Goal: Task Accomplishment & Management: Manage account settings

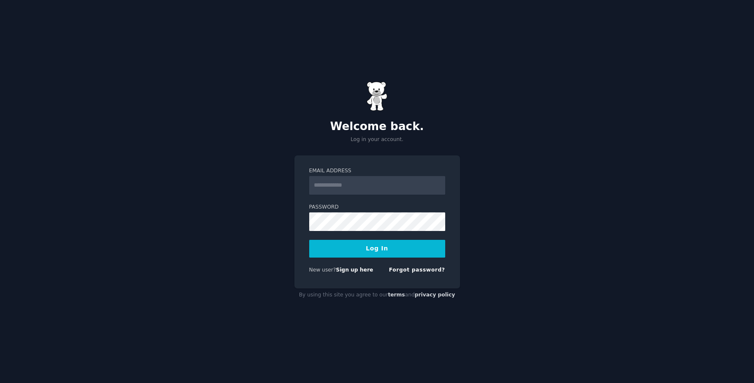
click at [411, 123] on h2 "Welcome back." at bounding box center [378, 127] width 166 height 14
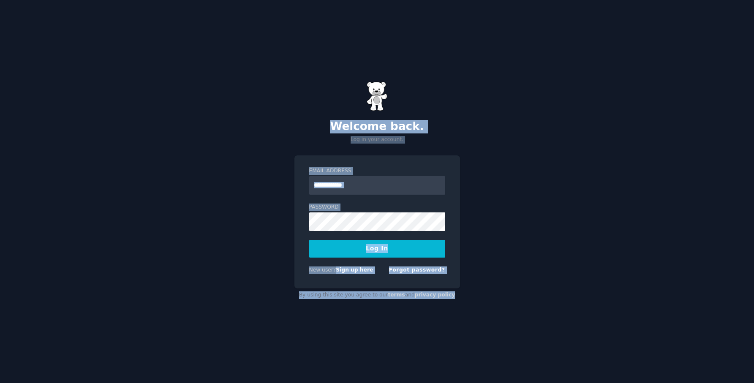
drag, startPoint x: 321, startPoint y: 121, endPoint x: 490, endPoint y: 308, distance: 252.5
click at [490, 308] on div "Welcome back. Log in your account. Email Address Password Log In New user? Sign…" at bounding box center [377, 191] width 754 height 383
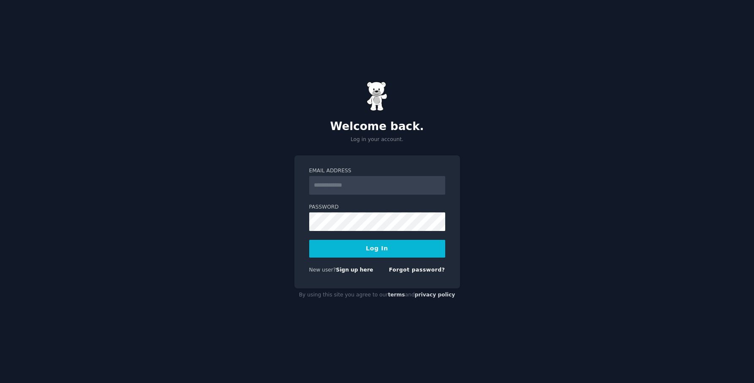
click at [489, 308] on div "Welcome back. Log in your account. Email Address Password Log In New user? Sign…" at bounding box center [377, 191] width 754 height 383
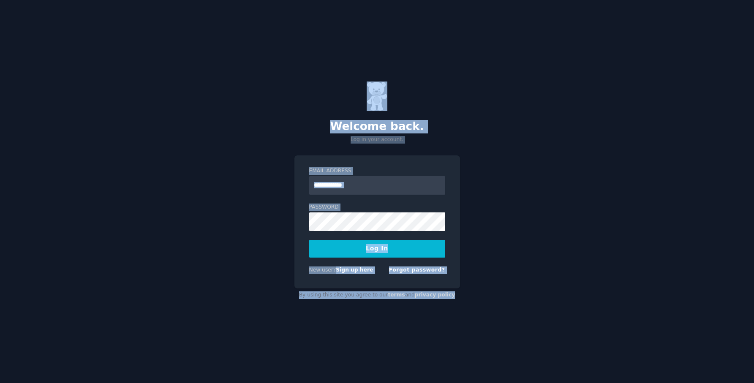
drag, startPoint x: 489, startPoint y: 308, endPoint x: 345, endPoint y: 93, distance: 259.0
click at [345, 93] on div "Welcome back. Log in your account. Email Address Password Log In New user? Sign…" at bounding box center [377, 191] width 754 height 383
click at [345, 93] on div "Welcome back. Log in your account." at bounding box center [378, 113] width 166 height 62
drag, startPoint x: 345, startPoint y: 93, endPoint x: 460, endPoint y: 313, distance: 248.7
click at [460, 313] on div "Welcome back. Log in your account. Email Address Password Log In New user? Sign…" at bounding box center [377, 191] width 754 height 383
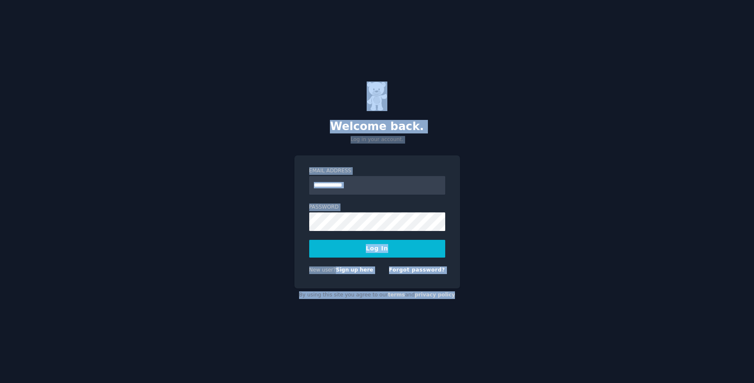
click at [460, 313] on div "Welcome back. Log in your account. Email Address Password Log In New user? Sign…" at bounding box center [377, 191] width 754 height 383
drag, startPoint x: 460, startPoint y: 313, endPoint x: 353, endPoint y: 93, distance: 244.3
click at [353, 93] on div "Welcome back. Log in your account. Email Address Password Log In New user? Sign…" at bounding box center [377, 191] width 754 height 383
click at [353, 93] on div "Welcome back. Log in your account." at bounding box center [378, 113] width 166 height 62
drag, startPoint x: 353, startPoint y: 93, endPoint x: 450, endPoint y: 310, distance: 237.2
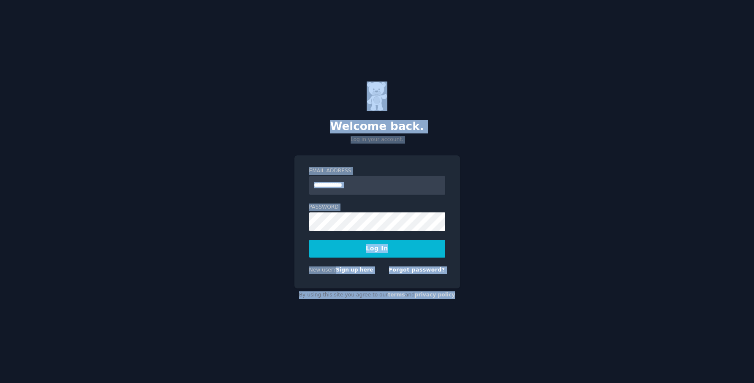
click at [450, 310] on div "Welcome back. Log in your account. Email Address Password Log In New user? Sign…" at bounding box center [377, 191] width 754 height 383
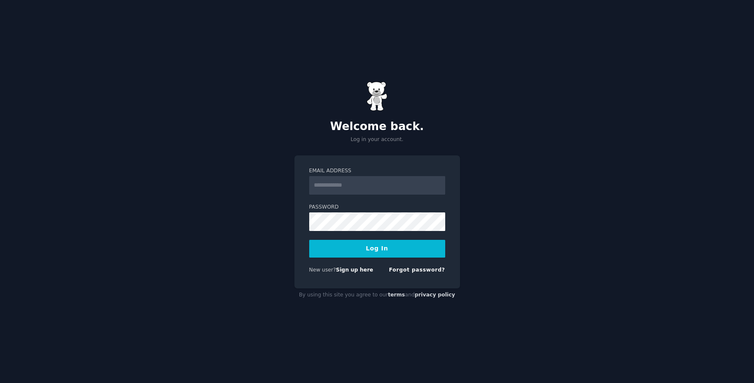
click at [373, 231] on form "Email Address Password Log In New user? Sign up here Forgot password?" at bounding box center [377, 222] width 136 height 110
click at [373, 197] on form "Email Address Password Log In New user? Sign up here Forgot password?" at bounding box center [377, 222] width 136 height 110
click at [376, 184] on input "Email Address" at bounding box center [377, 185] width 136 height 19
click at [387, 165] on div "Email Address Password Log In New user? Sign up here Forgot password?" at bounding box center [378, 222] width 166 height 134
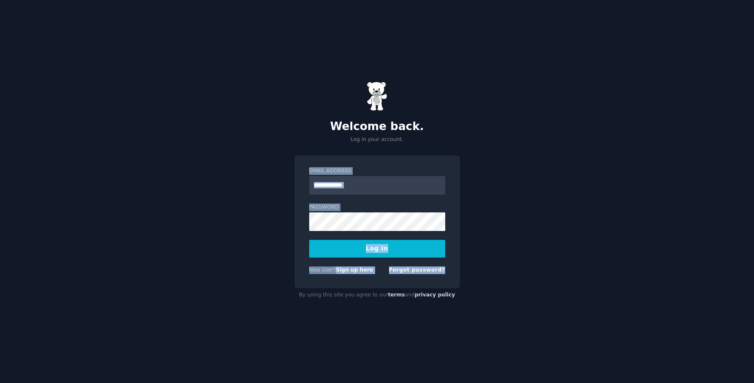
drag, startPoint x: 333, startPoint y: 184, endPoint x: 454, endPoint y: 279, distance: 154.4
click at [454, 279] on div "Email Address Password Log In New user? Sign up here Forgot password?" at bounding box center [378, 222] width 166 height 134
drag, startPoint x: 457, startPoint y: 275, endPoint x: 309, endPoint y: 175, distance: 178.5
click at [309, 175] on div "Email Address Password Log In New user? Sign up here Forgot password?" at bounding box center [378, 222] width 166 height 134
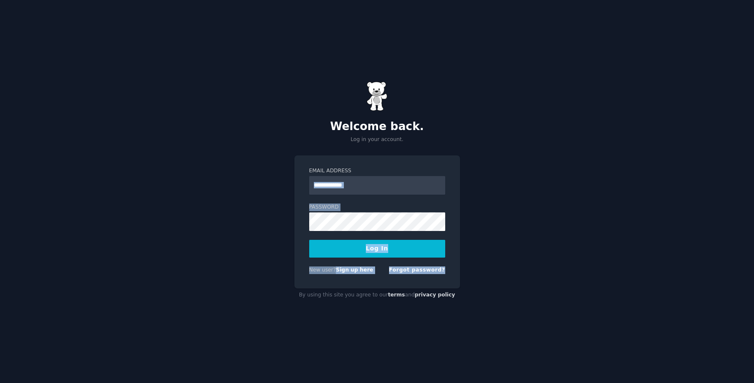
click at [309, 204] on div "Email Address" at bounding box center [377, 217] width 136 height 27
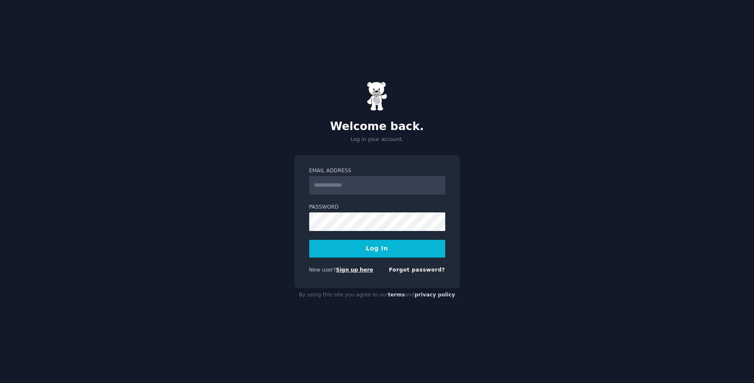
click at [359, 269] on link "Sign up here" at bounding box center [354, 270] width 37 height 6
